Goal: Information Seeking & Learning: Learn about a topic

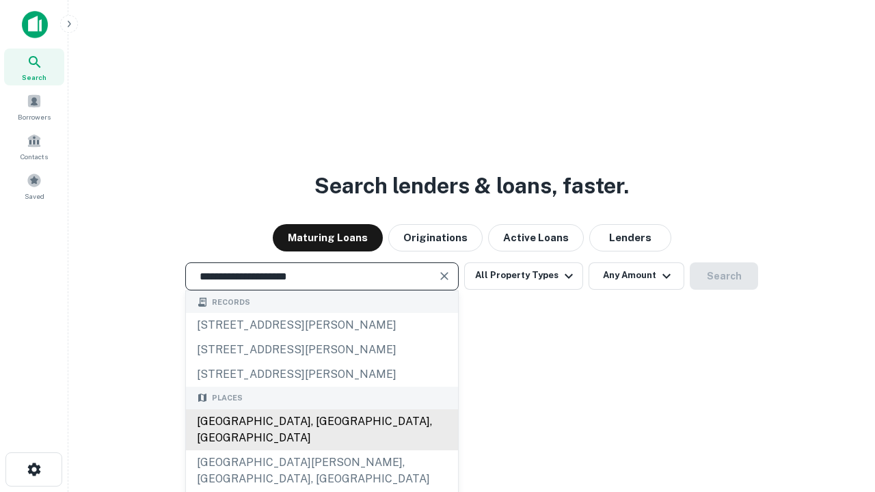
click at [321, 451] on div "Santa Monica, CA, USA" at bounding box center [322, 430] width 272 height 41
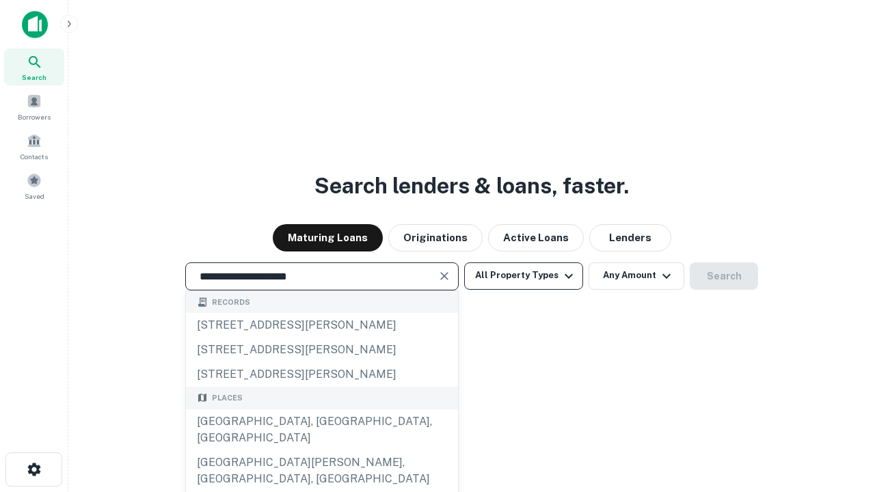
type input "**********"
click at [524, 276] on button "All Property Types" at bounding box center [523, 276] width 119 height 27
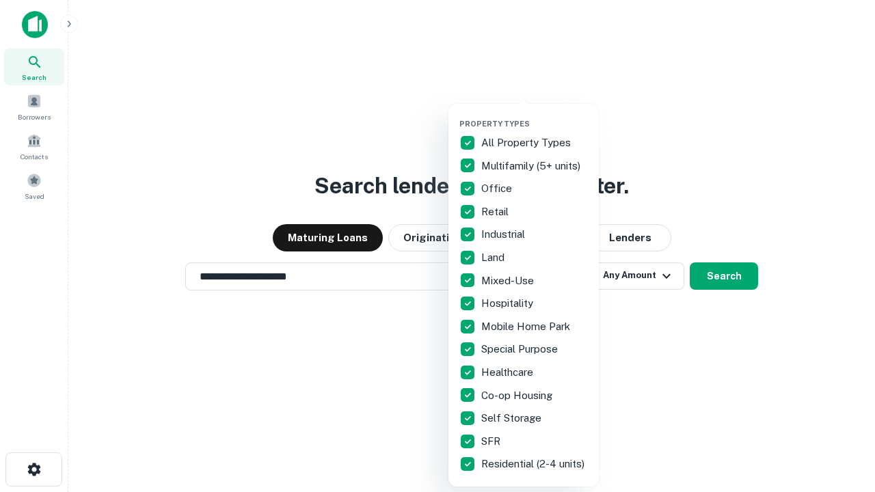
click at [535, 115] on button "button" at bounding box center [534, 115] width 150 height 1
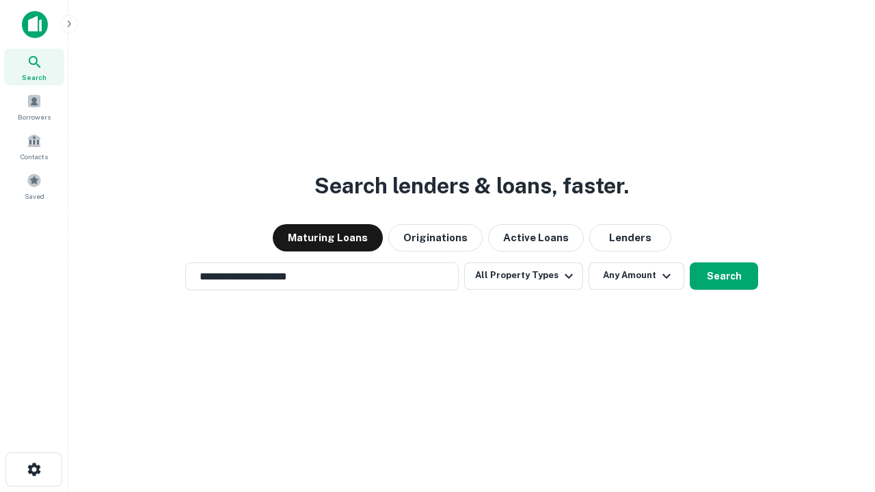
scroll to position [8, 165]
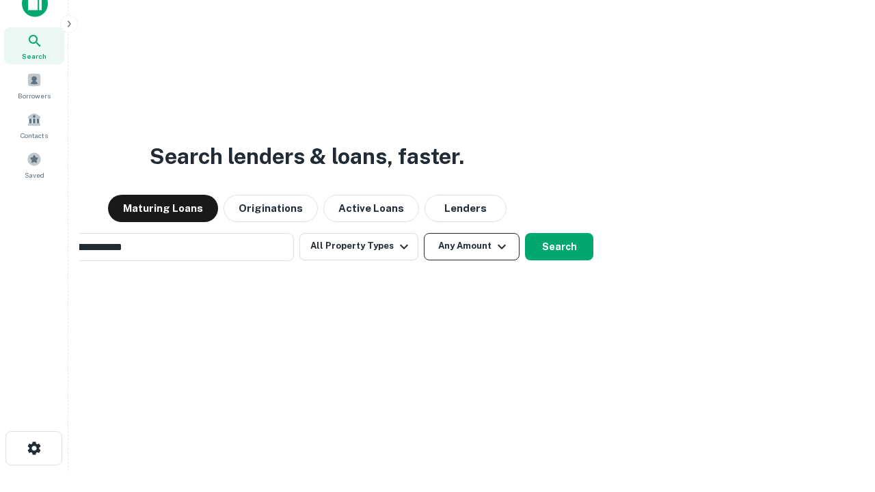
click at [424, 233] on button "Any Amount" at bounding box center [472, 246] width 96 height 27
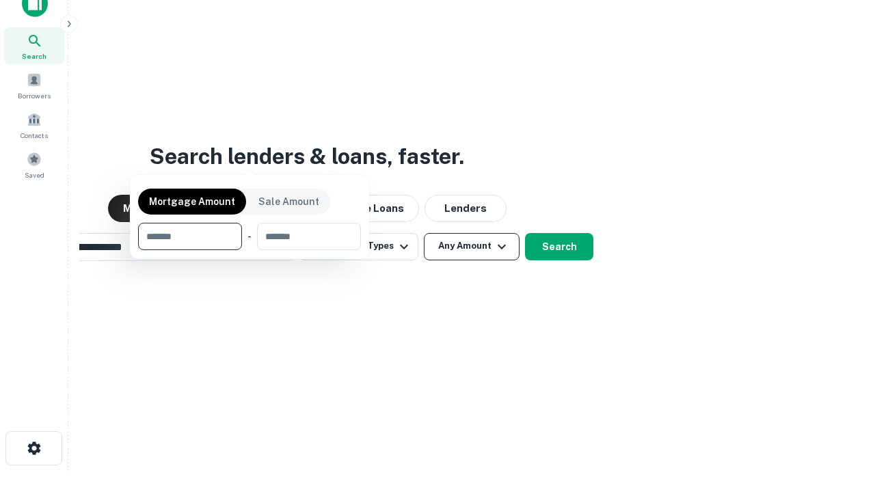
scroll to position [22, 0]
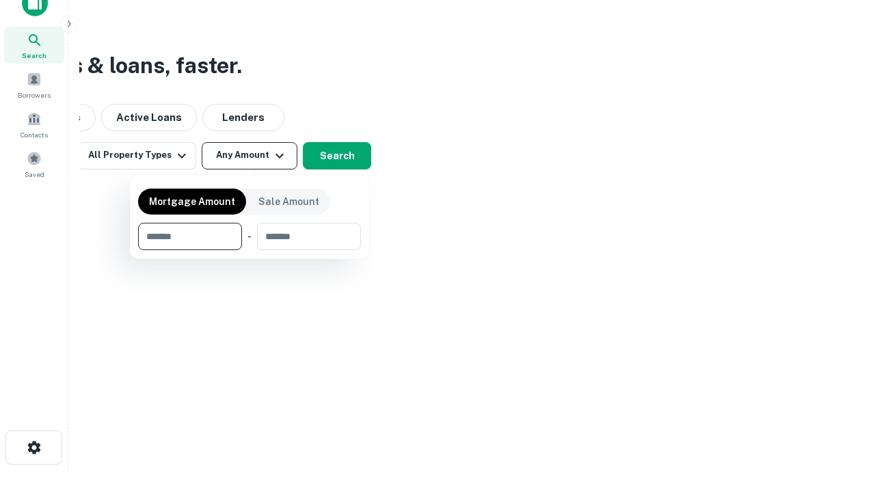
type input "*******"
click at [250, 250] on button "button" at bounding box center [249, 250] width 223 height 1
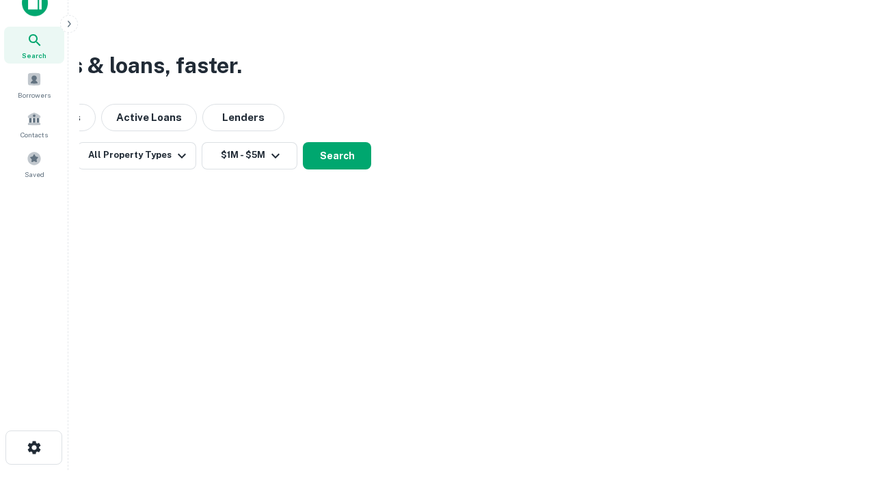
scroll to position [8, 252]
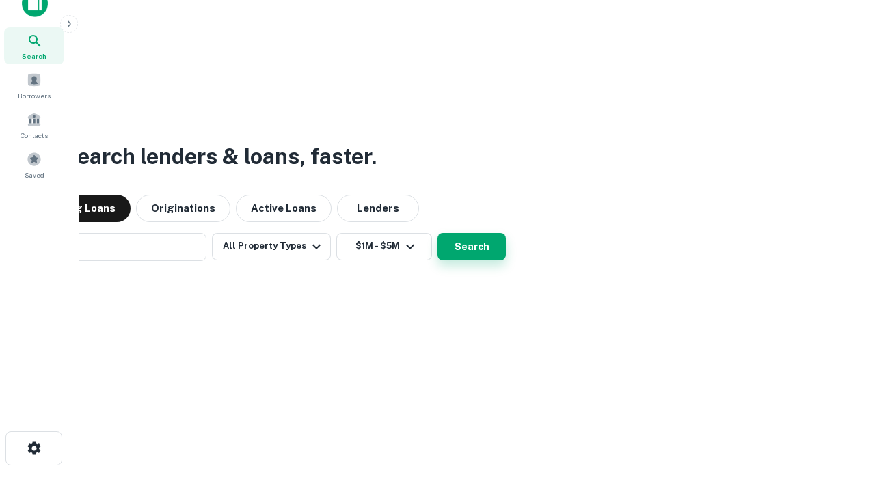
click at [438, 233] on button "Search" at bounding box center [472, 246] width 68 height 27
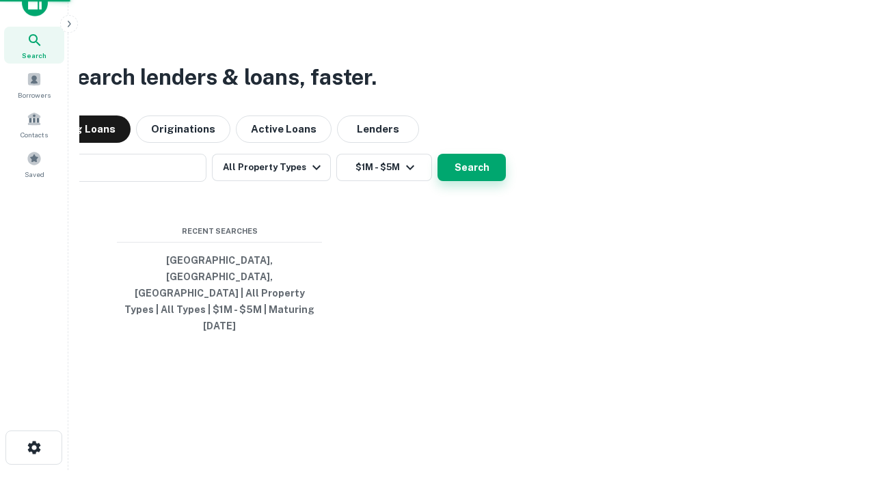
scroll to position [36, 387]
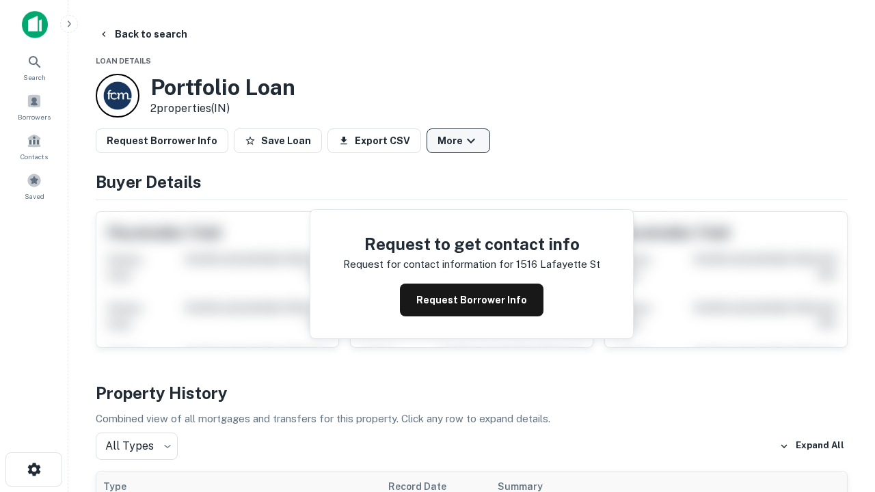
click at [458, 141] on button "More" at bounding box center [459, 141] width 64 height 25
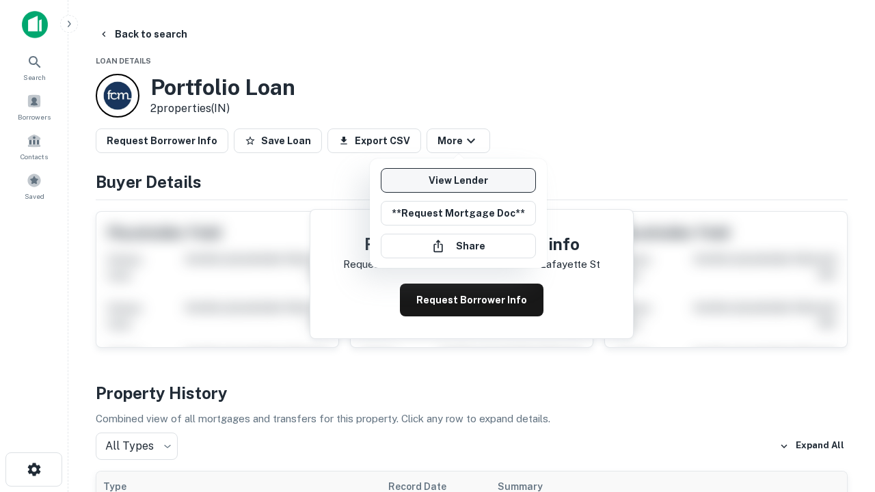
click at [458, 181] on link "View Lender" at bounding box center [458, 180] width 155 height 25
